Goal: Task Accomplishment & Management: Manage account settings

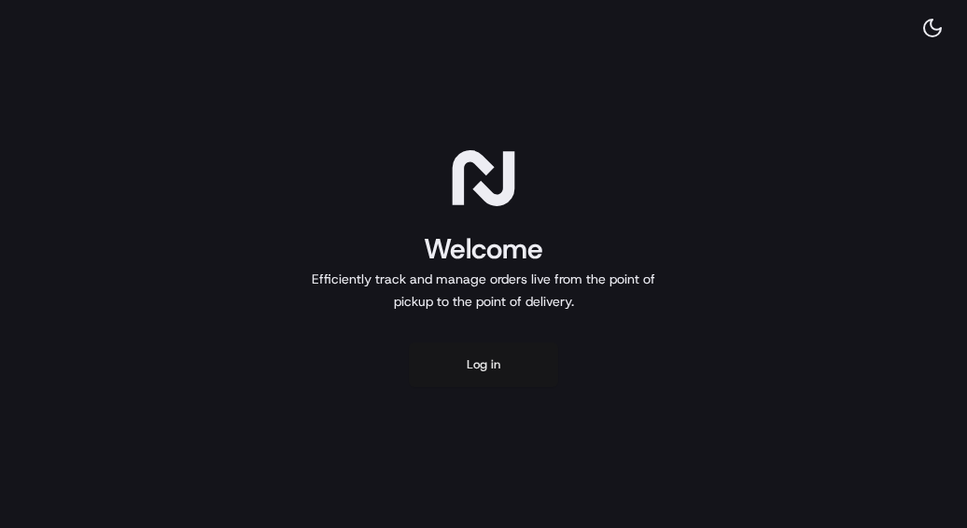
click at [462, 361] on button "Log in" at bounding box center [483, 364] width 149 height 45
